Goal: Information Seeking & Learning: Learn about a topic

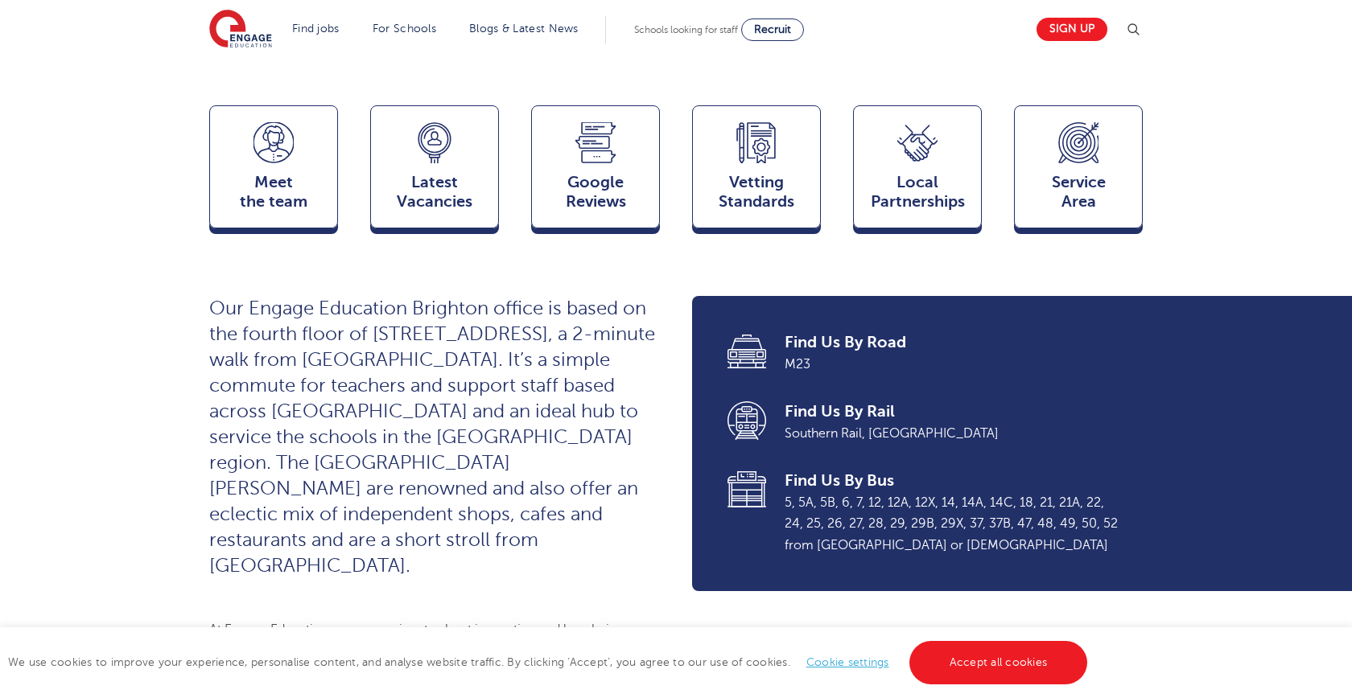
scroll to position [413, 0]
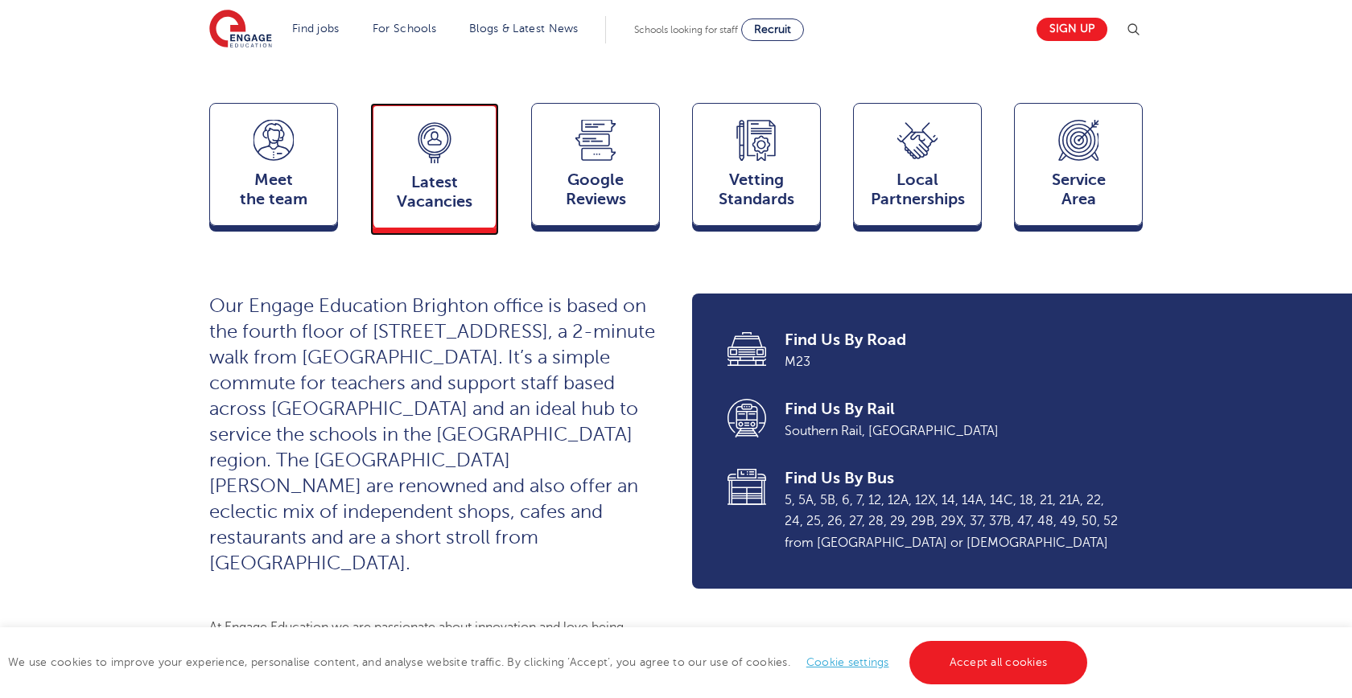
click at [406, 173] on span "Latest Vacancies" at bounding box center [434, 192] width 106 height 39
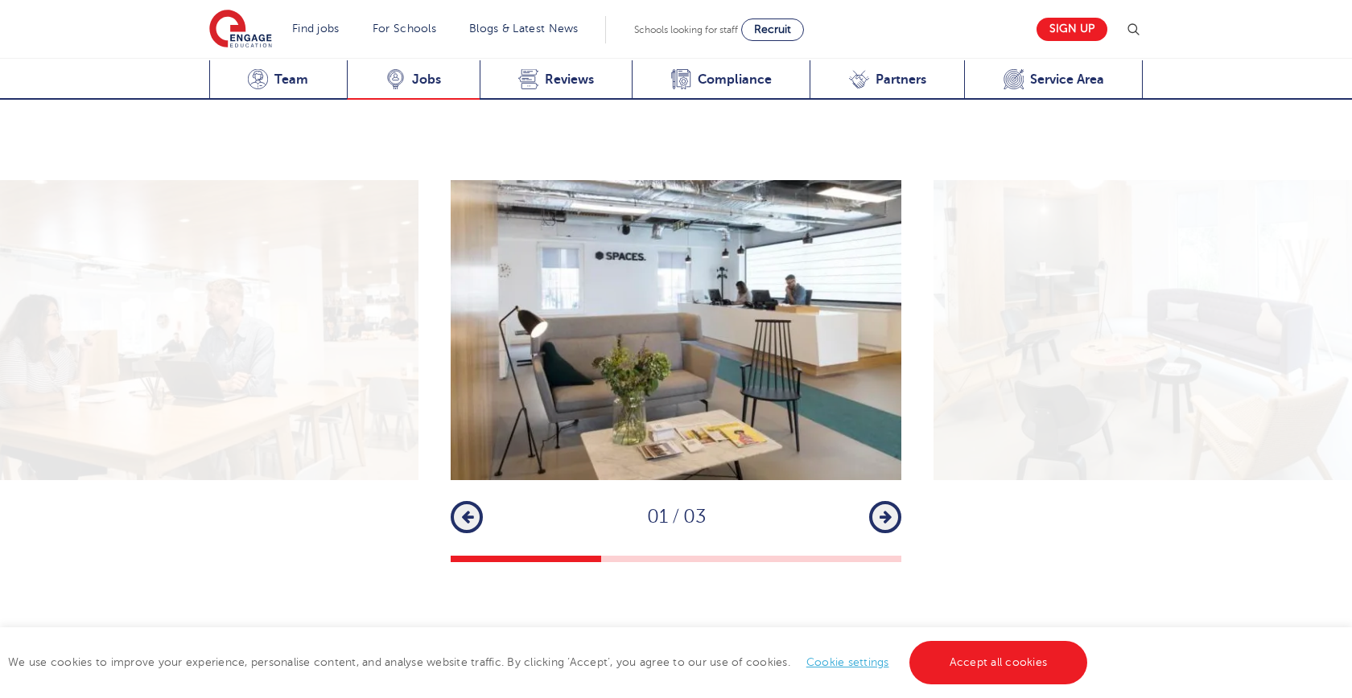
scroll to position [2620, 0]
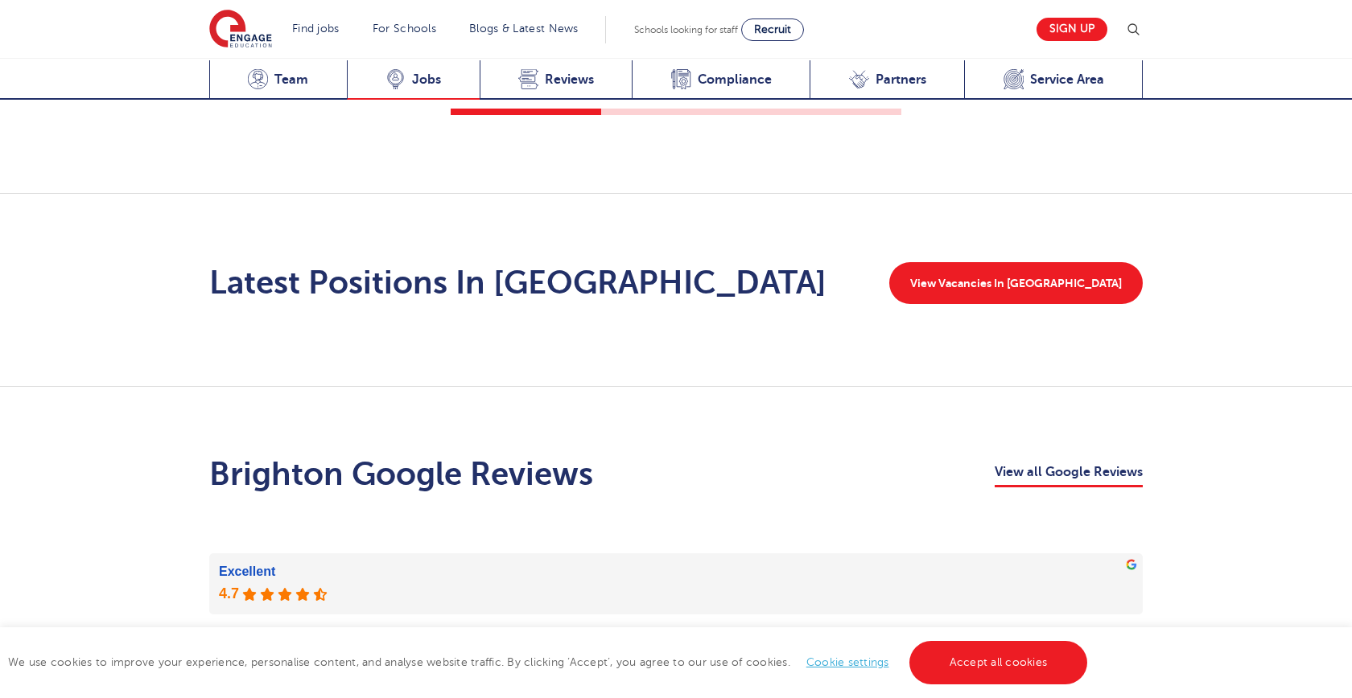
scroll to position [2403, 0]
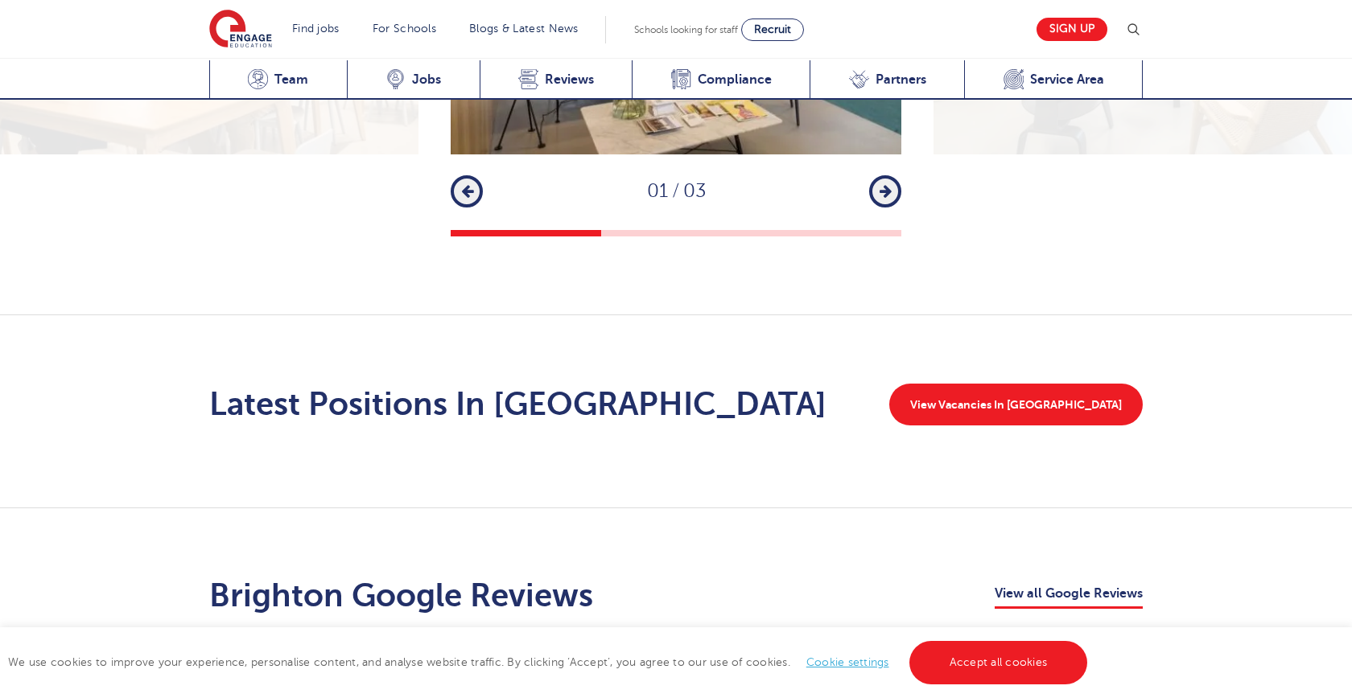
click at [1051, 315] on div "Latest Positions In Brighton View Vacancies In Brighton" at bounding box center [676, 411] width 1352 height 193
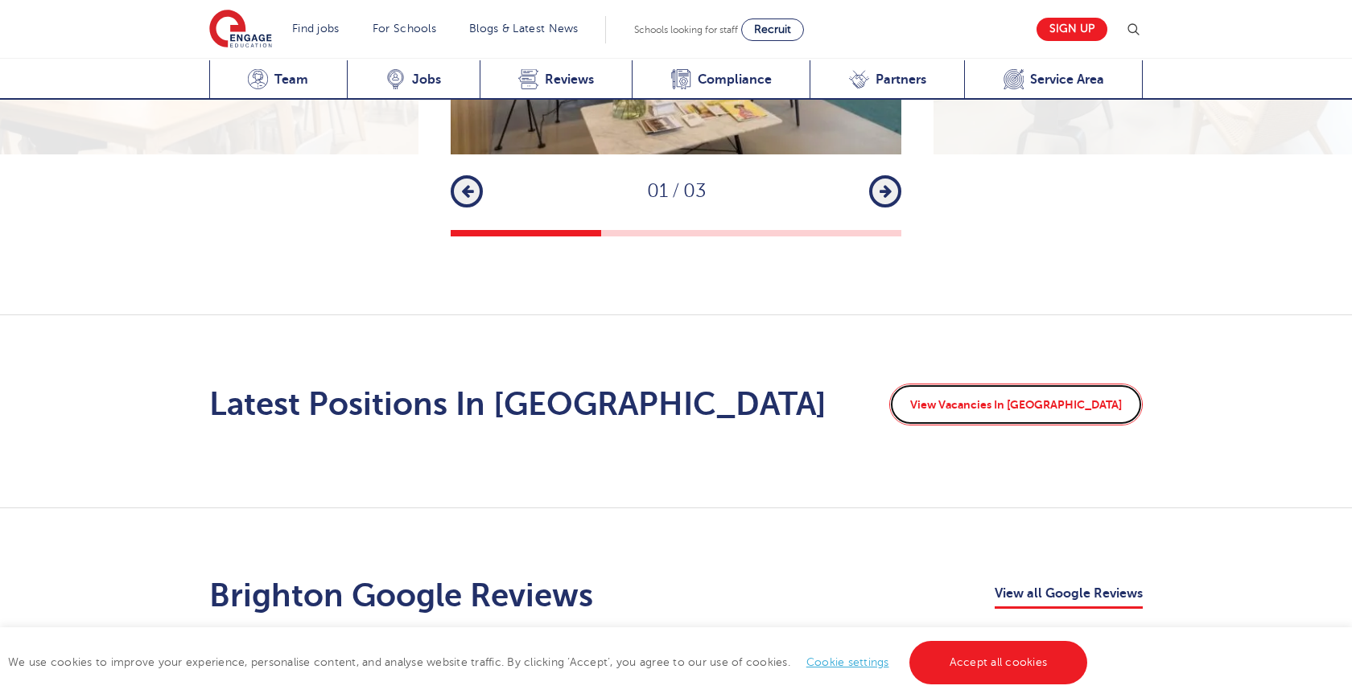
click at [1031, 384] on link "View Vacancies In Brighton" at bounding box center [1015, 405] width 253 height 42
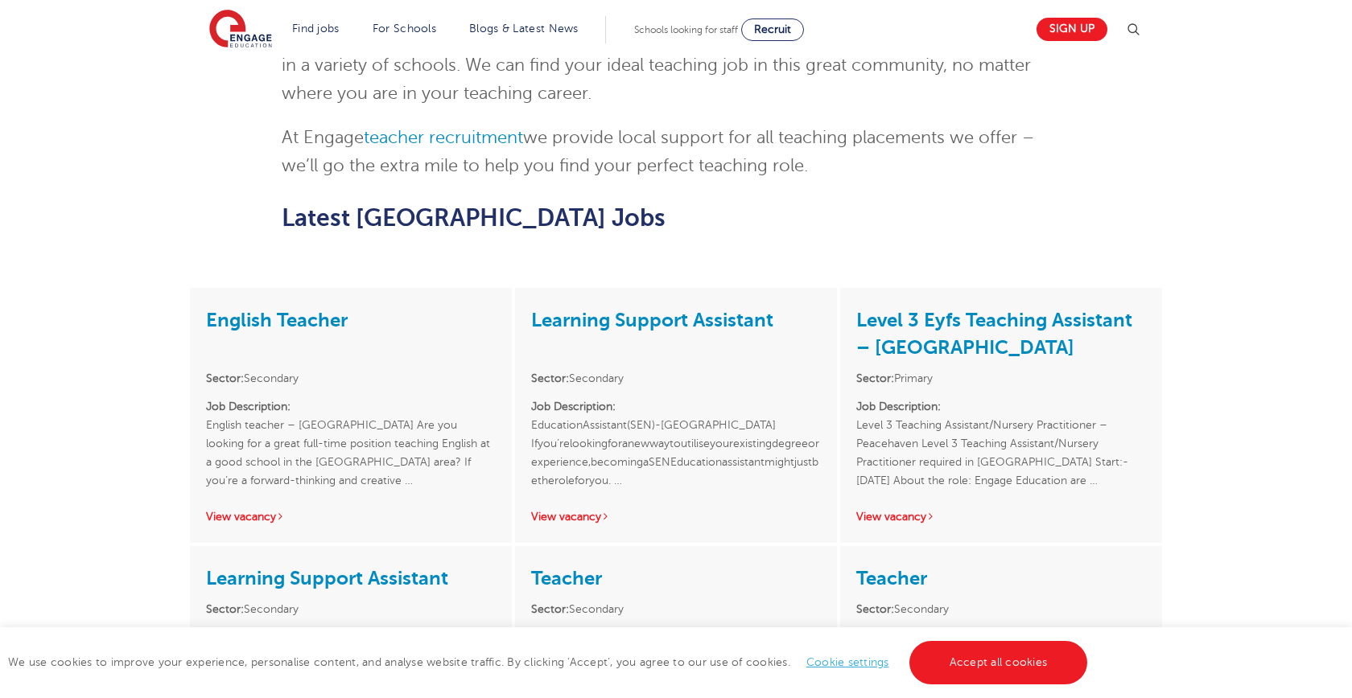
scroll to position [1216, 0]
click at [591, 509] on link "View vacancy" at bounding box center [570, 515] width 79 height 12
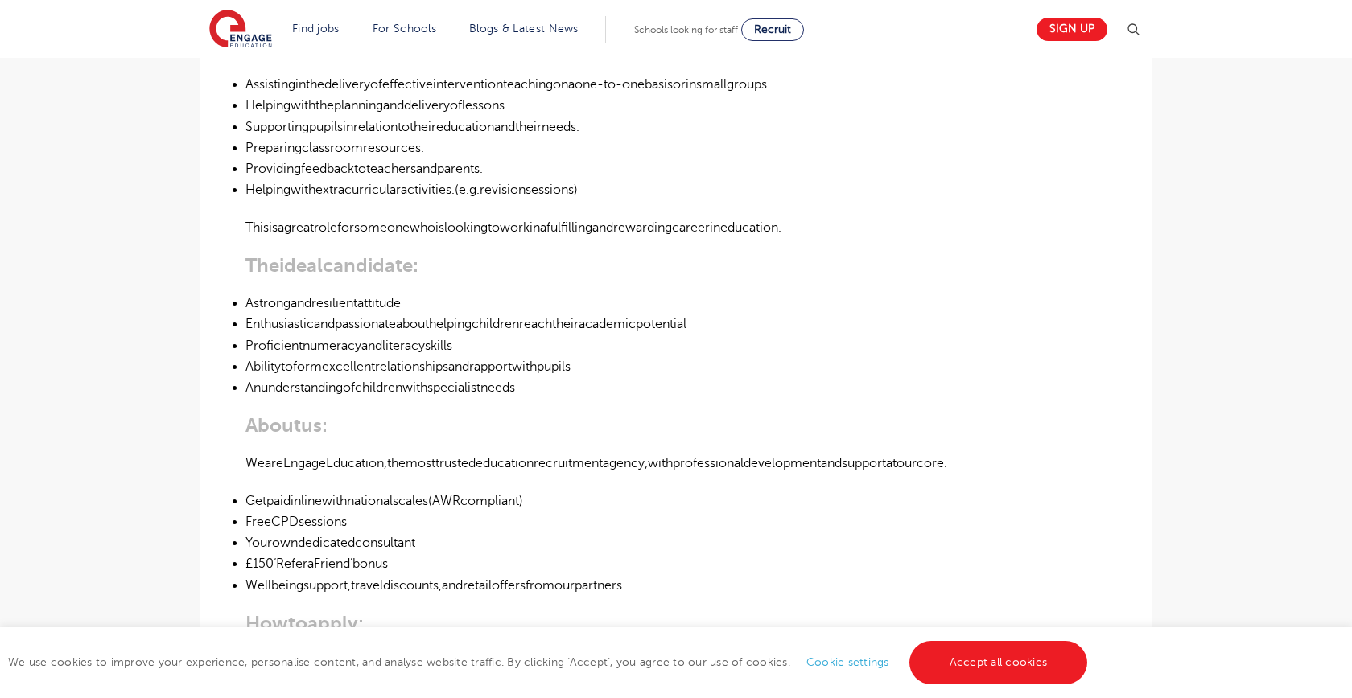
scroll to position [635, 0]
click at [1007, 667] on link "Accept all cookies" at bounding box center [998, 662] width 179 height 43
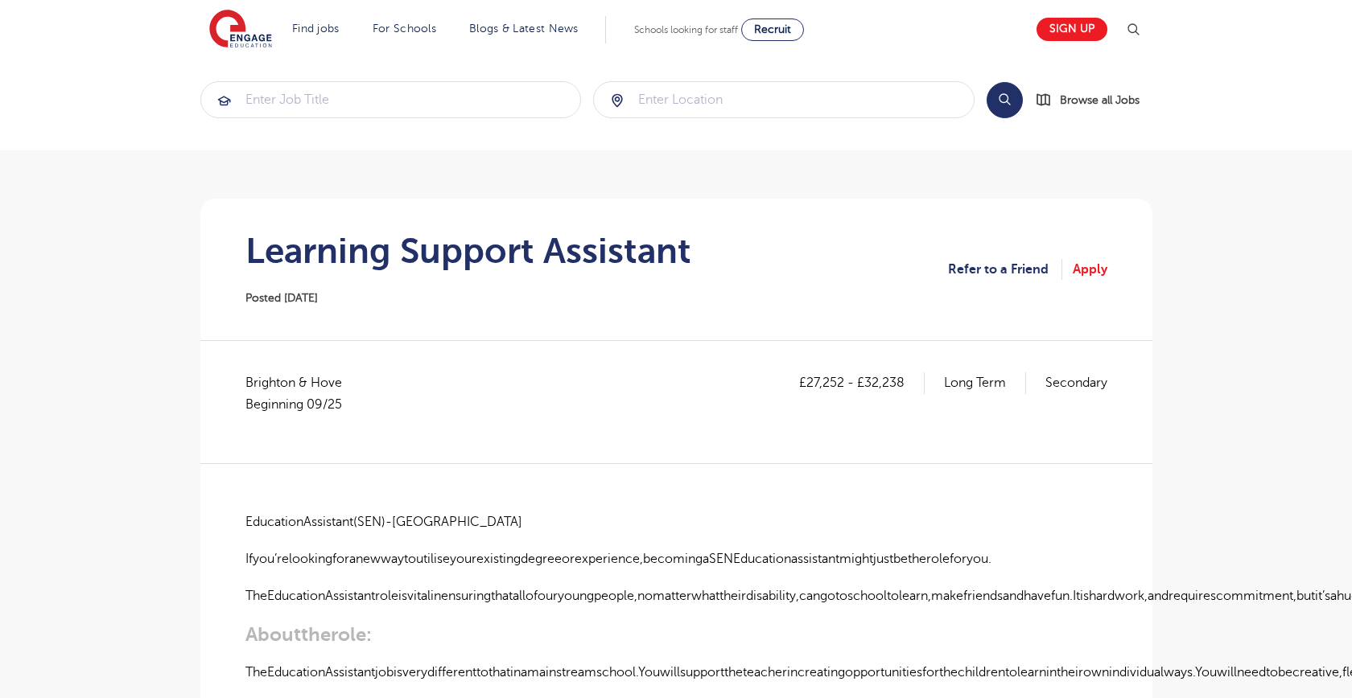
scroll to position [6, 0]
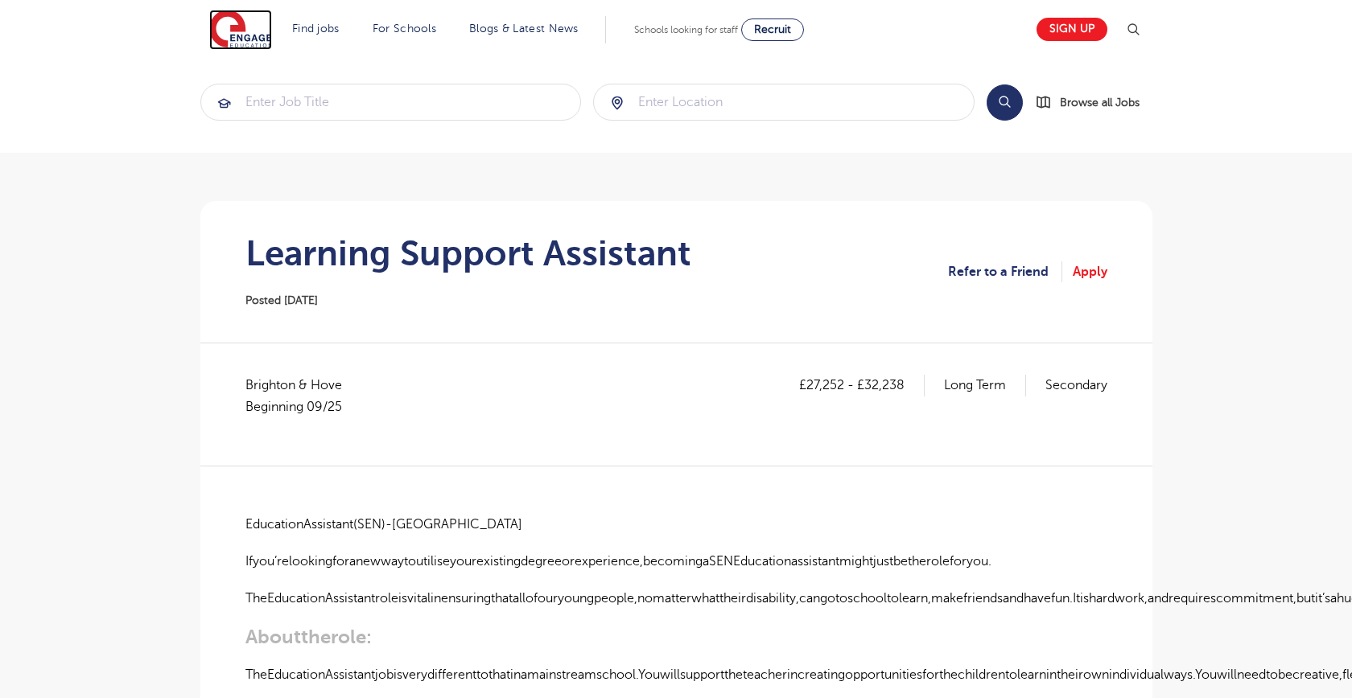
click at [253, 40] on img at bounding box center [240, 30] width 63 height 40
